Goal: Task Accomplishment & Management: Manage account settings

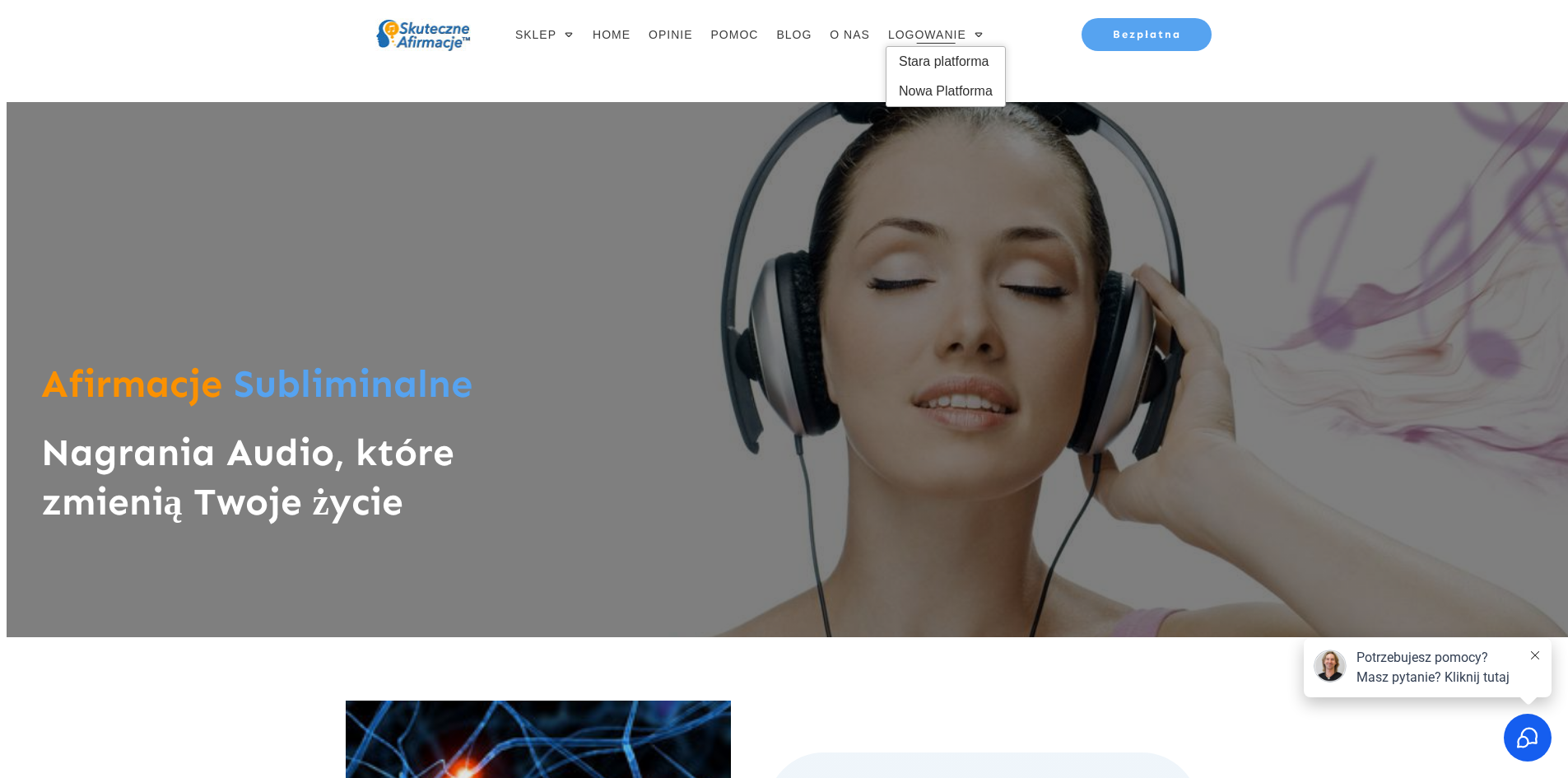
click at [965, 35] on span "LOGOWANIE" at bounding box center [927, 35] width 78 height 23
click at [965, 58] on span "Stara platforma" at bounding box center [946, 62] width 94 height 27
click at [935, 60] on span "Stara platforma" at bounding box center [946, 62] width 94 height 27
click at [952, 59] on span "Stara platforma" at bounding box center [946, 62] width 94 height 27
click at [951, 61] on span "Stara platforma" at bounding box center [946, 62] width 94 height 27
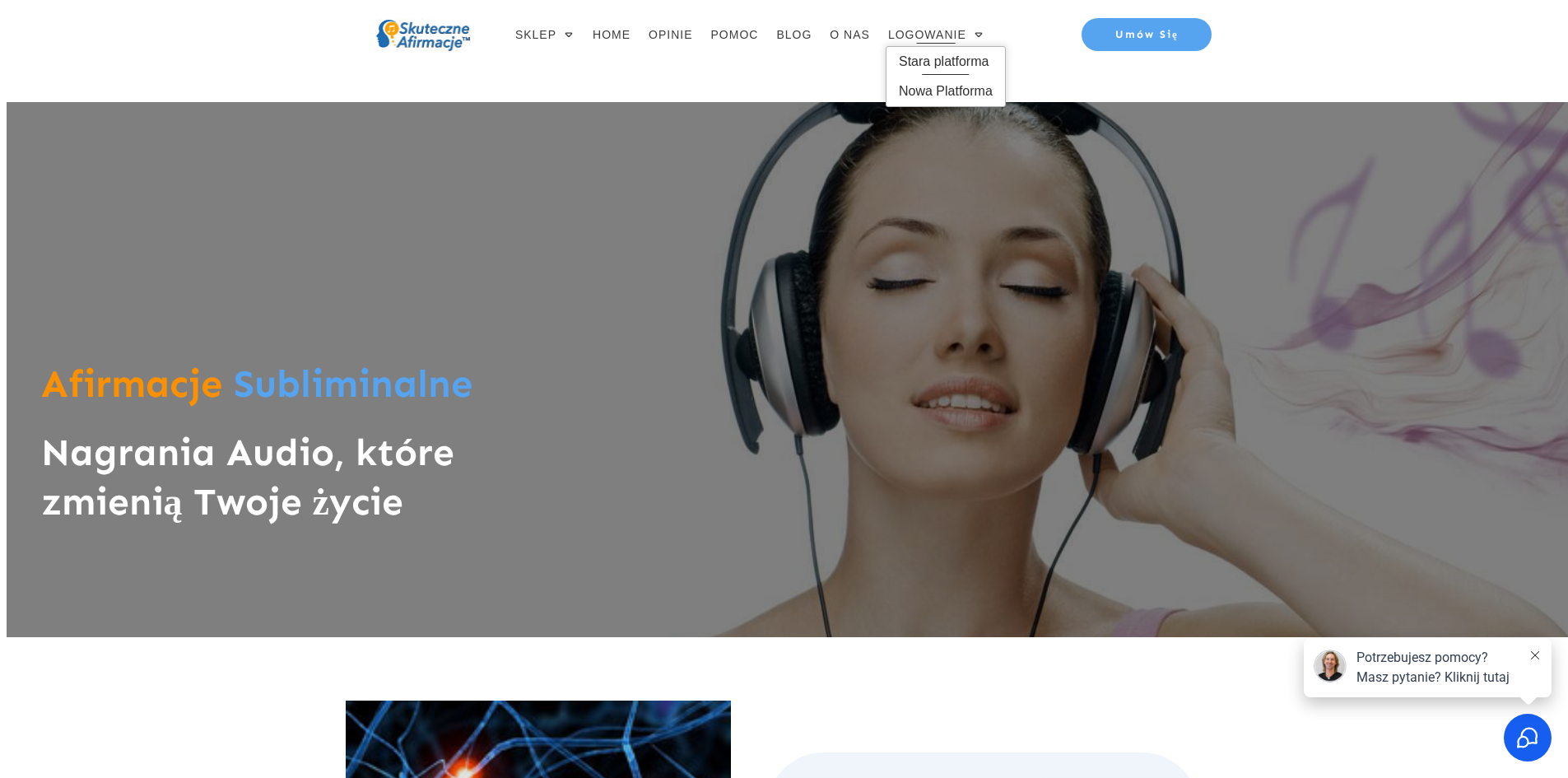
click at [946, 62] on span "Stara platforma" at bounding box center [946, 62] width 94 height 27
click at [941, 70] on span "Stara platforma" at bounding box center [946, 62] width 94 height 27
click at [941, 69] on span "Stara platforma" at bounding box center [946, 62] width 94 height 27
click at [915, 34] on span "LOGOWANIE" at bounding box center [927, 35] width 78 height 23
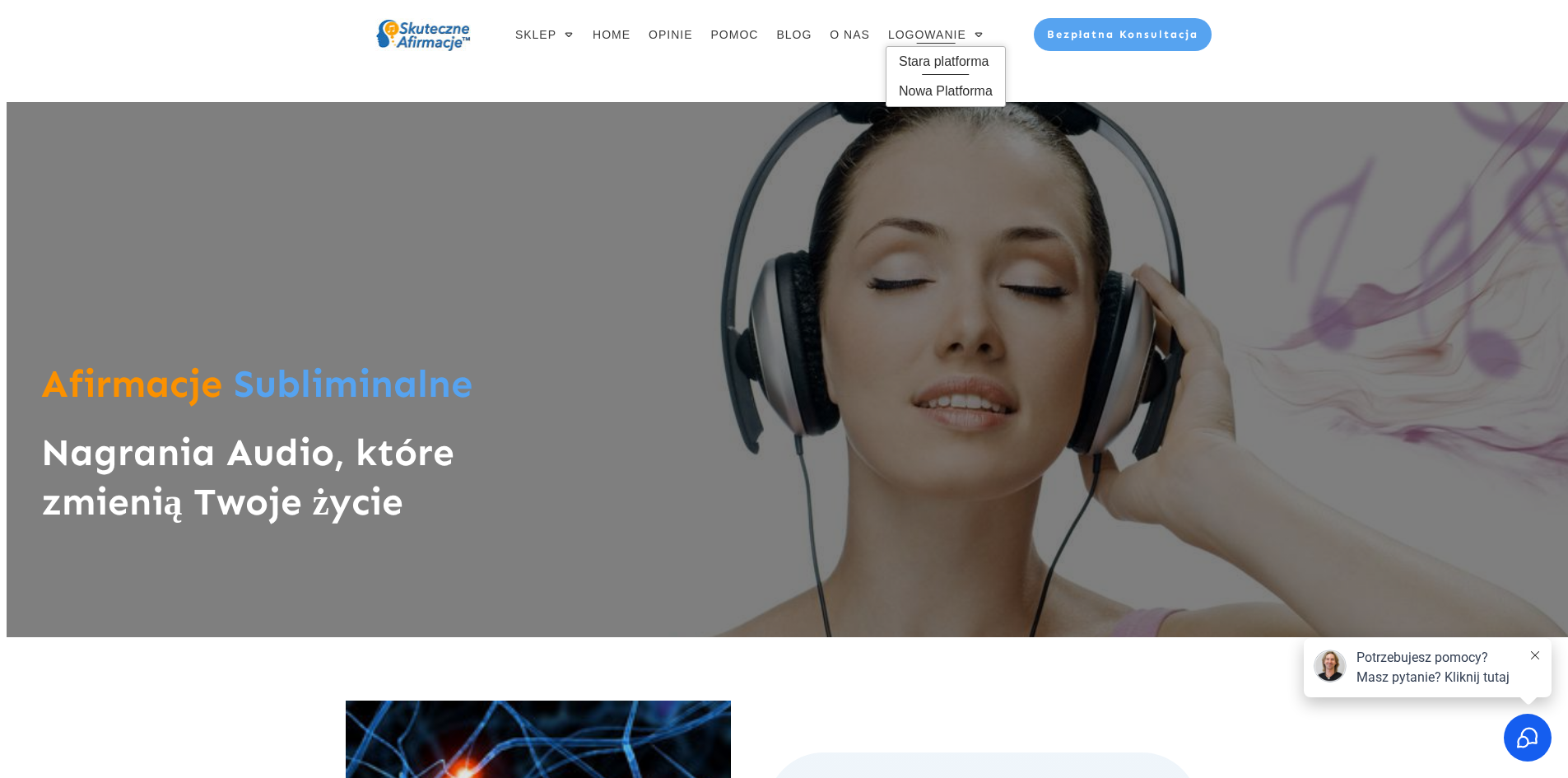
click at [914, 67] on span "Stara platforma" at bounding box center [946, 62] width 94 height 27
click at [918, 60] on span "Stara platforma" at bounding box center [946, 62] width 94 height 27
click at [961, 65] on span "Stara platforma" at bounding box center [946, 62] width 94 height 27
click at [953, 65] on span "Stara platforma" at bounding box center [946, 62] width 94 height 27
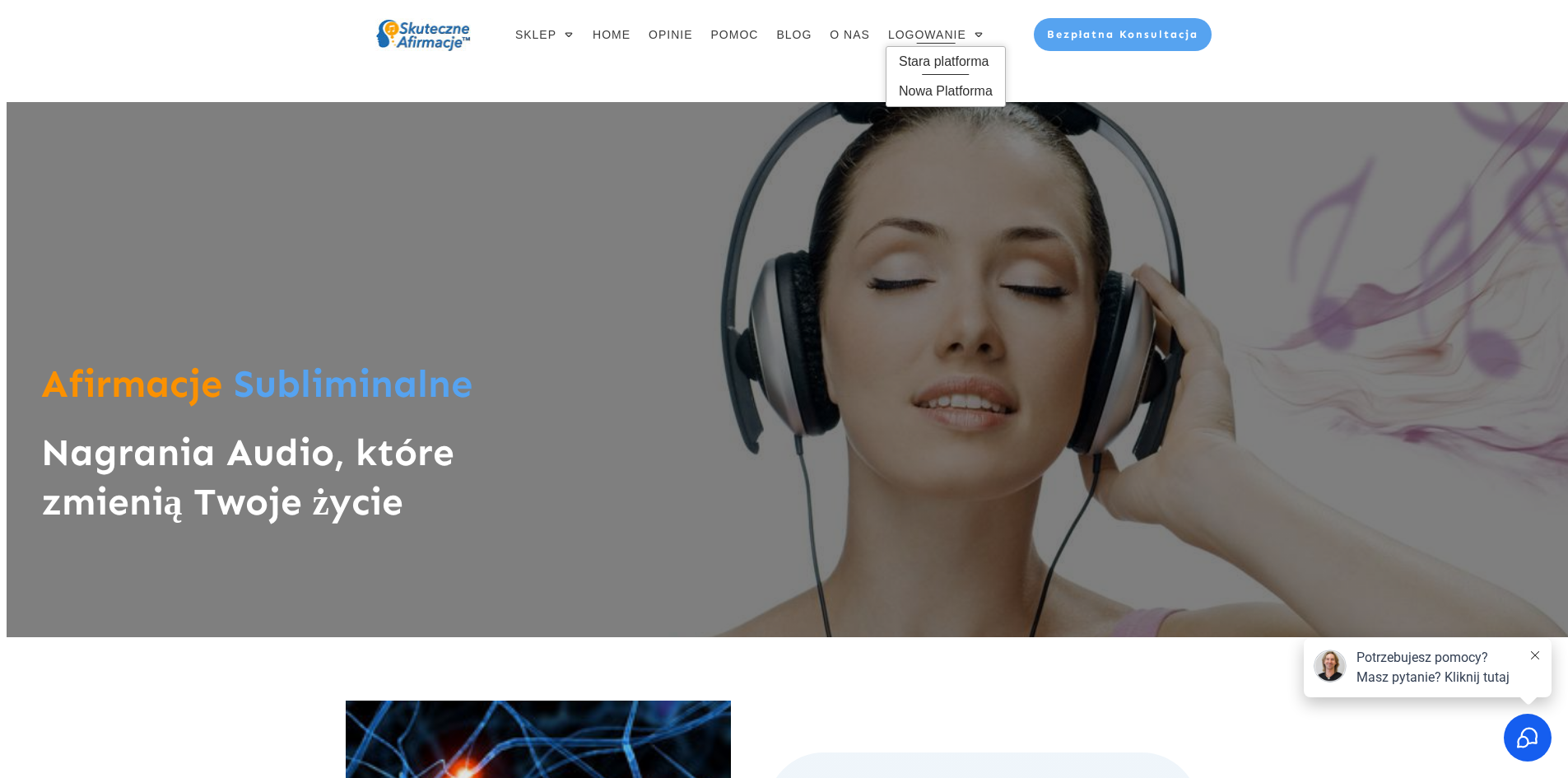
click at [935, 59] on span "Stara platforma" at bounding box center [946, 62] width 94 height 27
drag, startPoint x: 950, startPoint y: 46, endPoint x: 948, endPoint y: 33, distance: 13.2
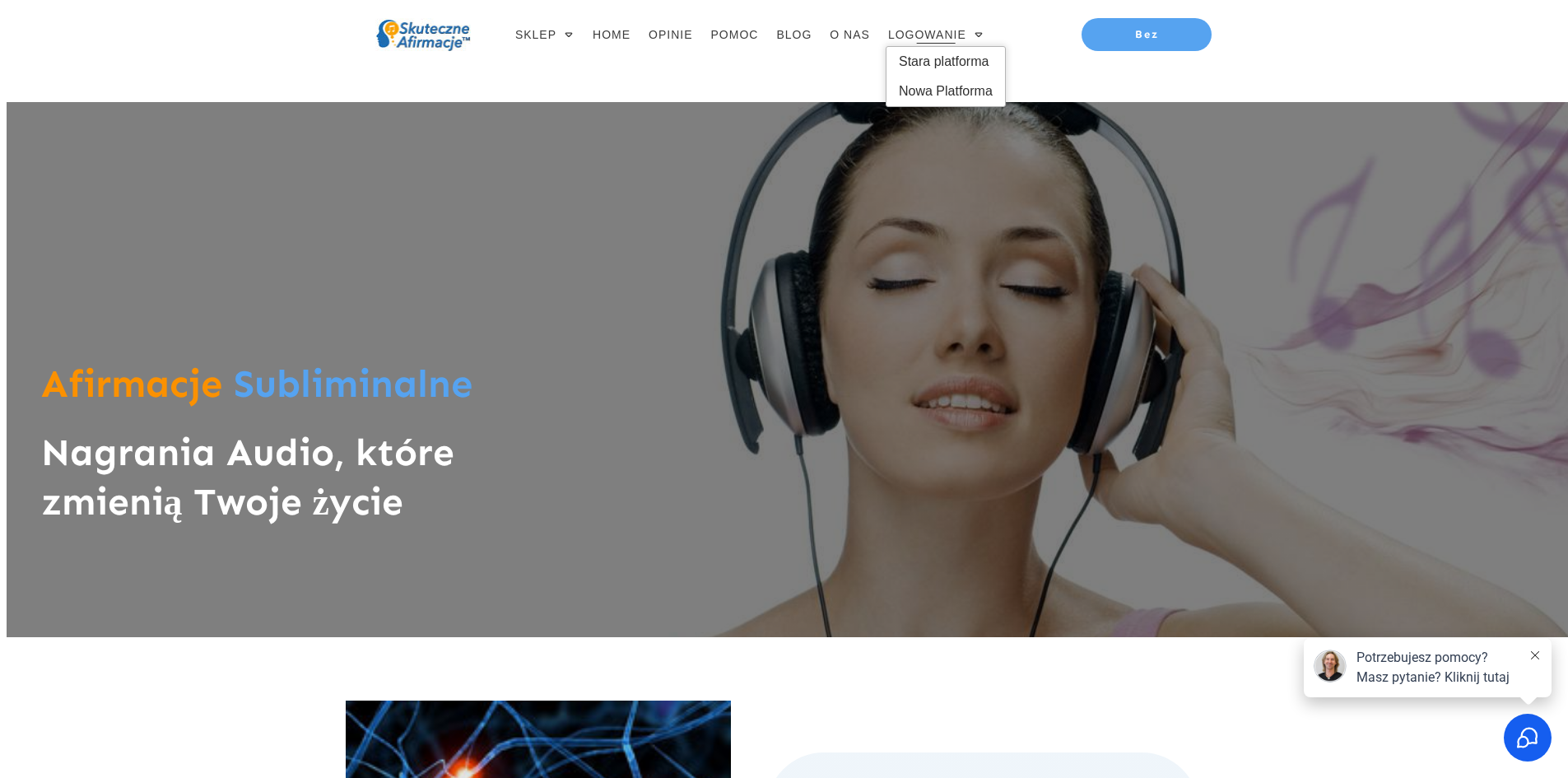
click at [949, 40] on ul "SKLEP ALBUMY AFIRMACJI Koszyk HOME OPINIE POMOC BLOG O NAS LOGOWANIE Stara plat…" at bounding box center [749, 35] width 496 height 36
click at [948, 33] on span "LOGOWANIE" at bounding box center [927, 35] width 78 height 23
click at [946, 58] on span "Stara platforma" at bounding box center [946, 62] width 94 height 27
